Goal: Book appointment/travel/reservation

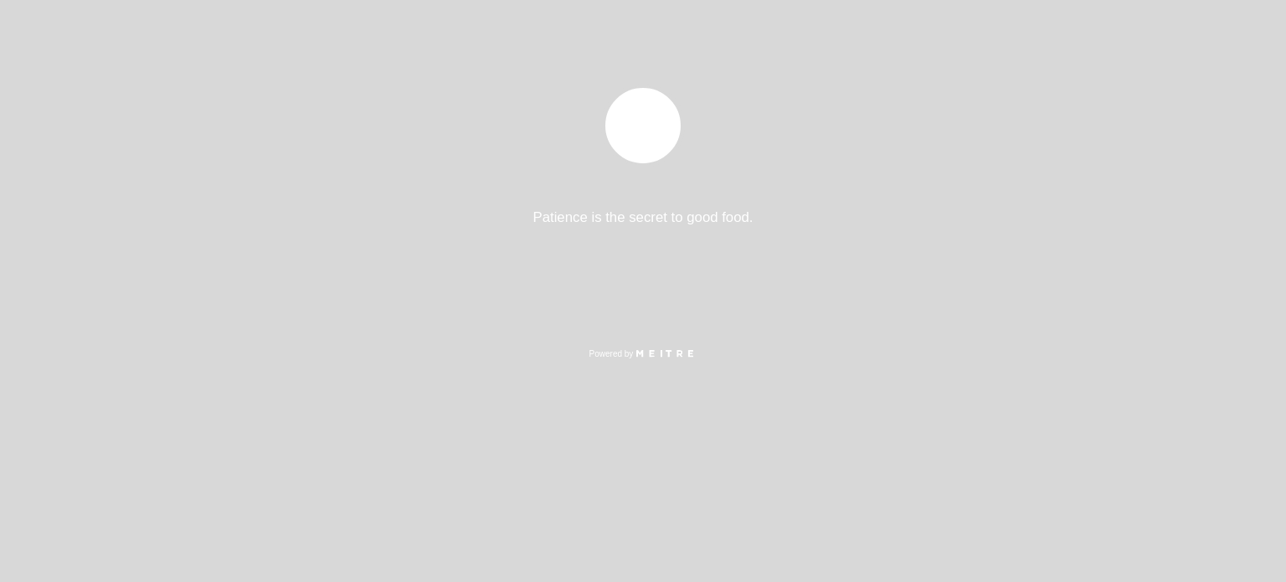
select select "es"
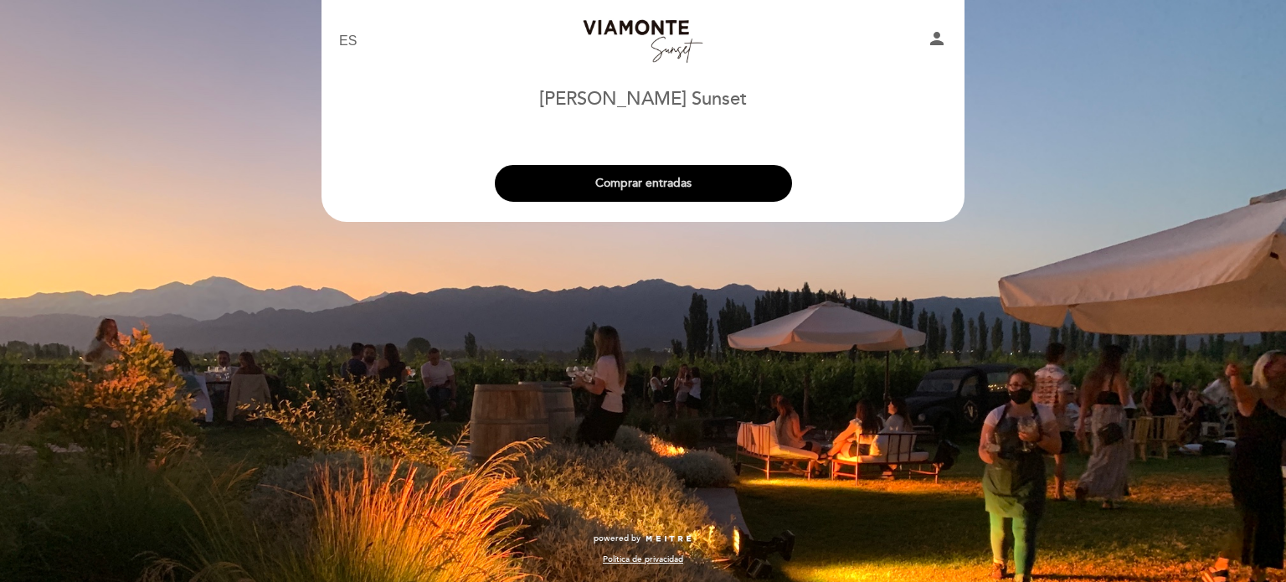
click at [639, 190] on button "Comprar entradas" at bounding box center [643, 183] width 297 height 37
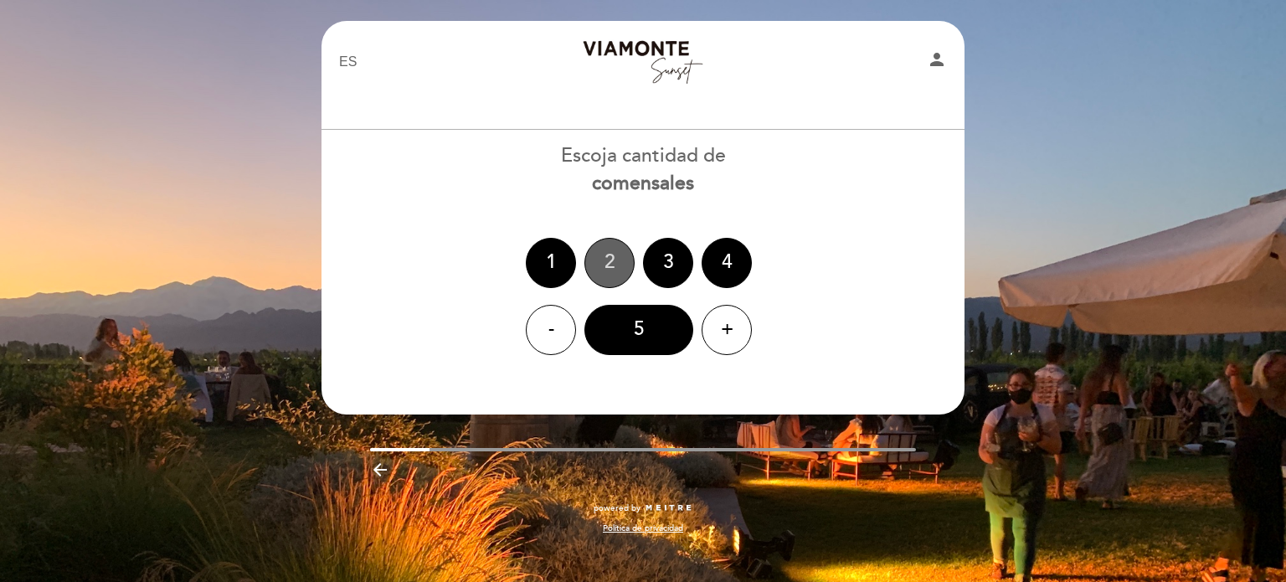
click at [602, 281] on div "2" at bounding box center [609, 263] width 50 height 50
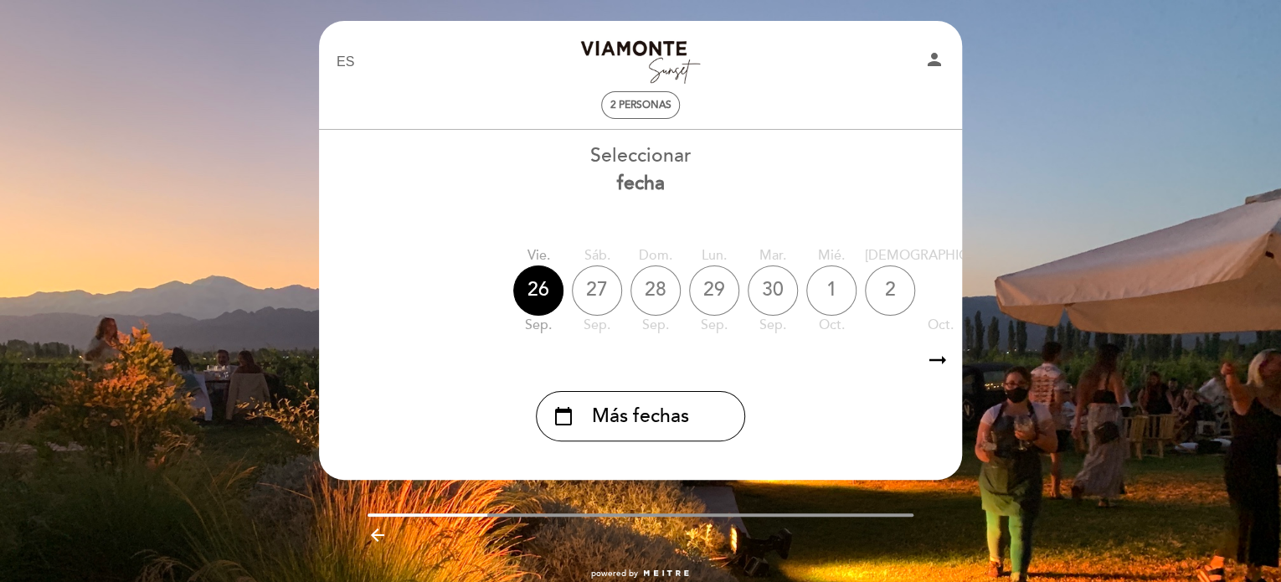
drag, startPoint x: 668, startPoint y: 341, endPoint x: 830, endPoint y: 362, distance: 162.9
click at [830, 362] on div "Seleccionar fecha [DATE] [DATE] [DATE] [DATE] [DATE] [DATE] [DATE] vie. oct. sá…" at bounding box center [640, 291] width 645 height 299
click at [934, 362] on icon "arrow_right_alt" at bounding box center [937, 360] width 25 height 36
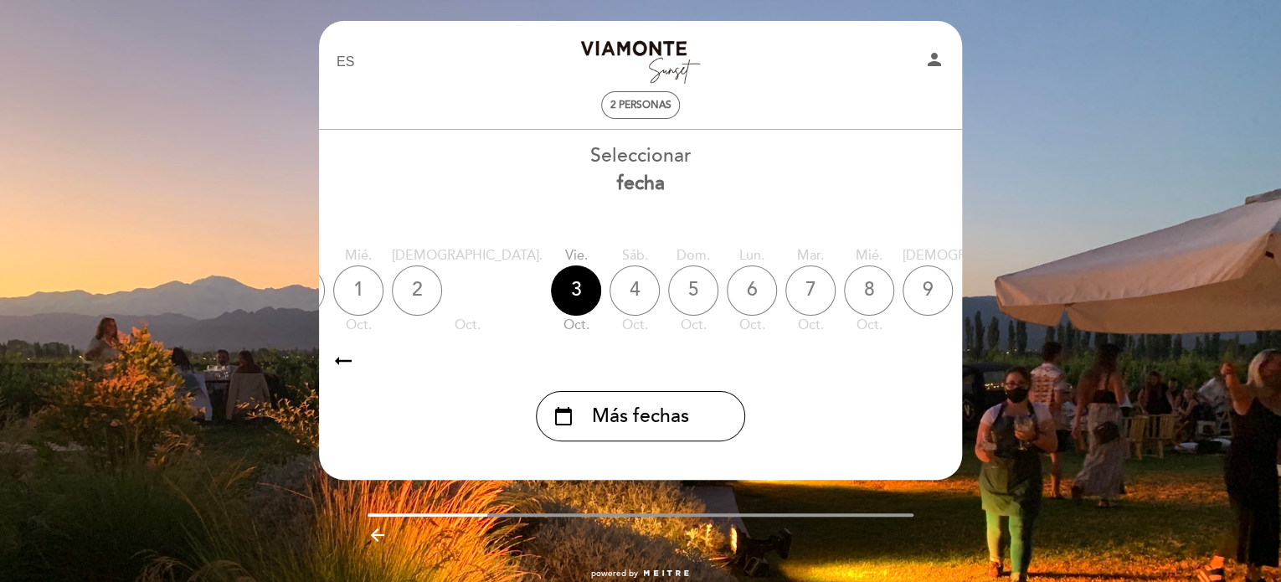
scroll to position [0, 488]
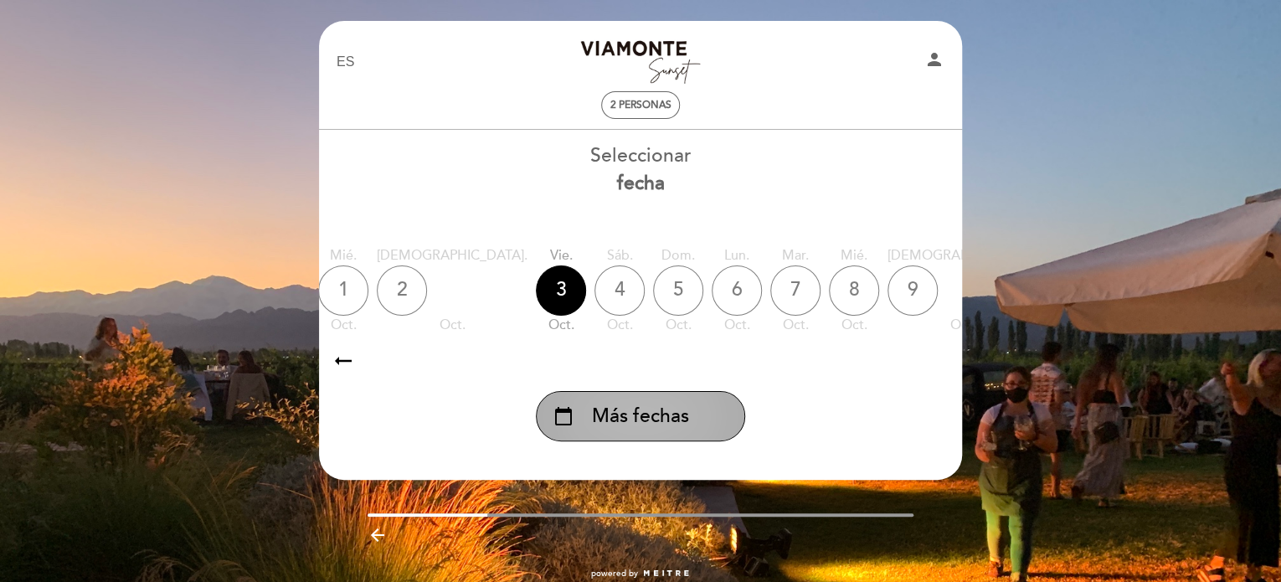
click at [664, 427] on span "Más fechas" at bounding box center [640, 417] width 97 height 28
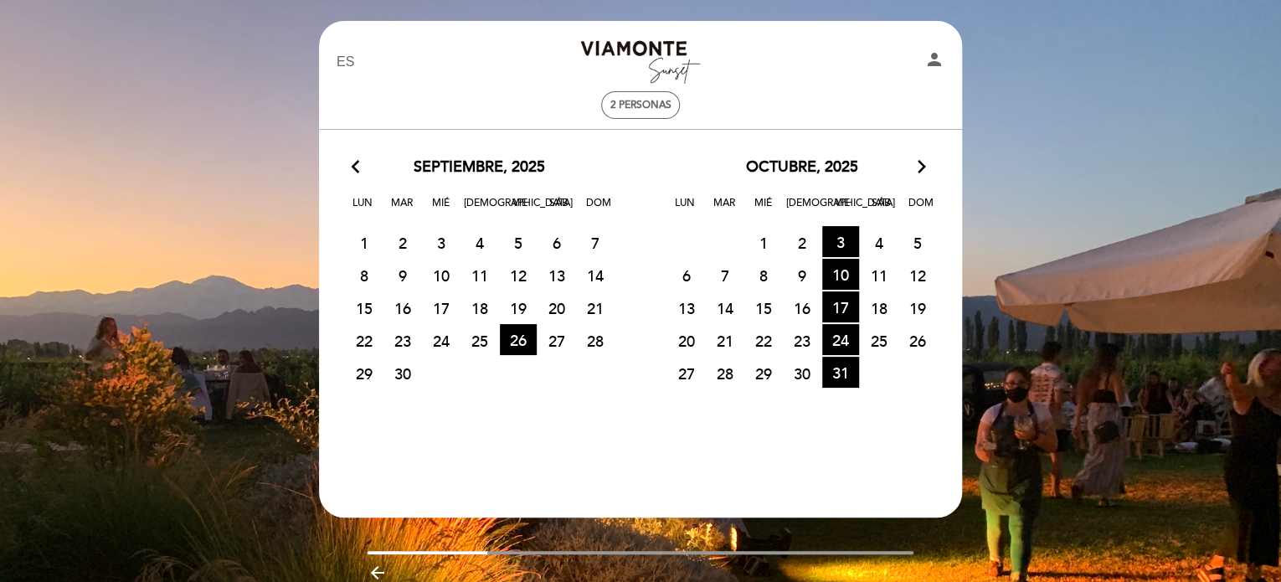
click at [918, 175] on icon "arrow_forward_ios" at bounding box center [921, 168] width 15 height 22
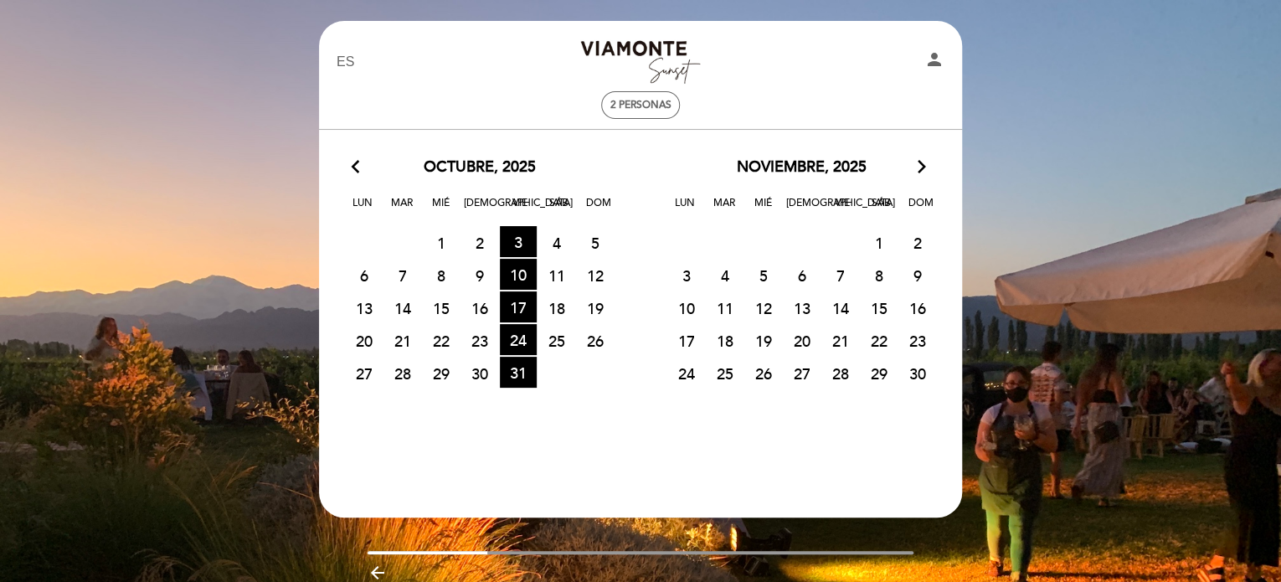
click at [840, 277] on span "7" at bounding box center [840, 275] width 37 height 31
click at [920, 170] on icon "arrow_forward_ios" at bounding box center [921, 168] width 15 height 22
